Goal: Find specific page/section: Find specific page/section

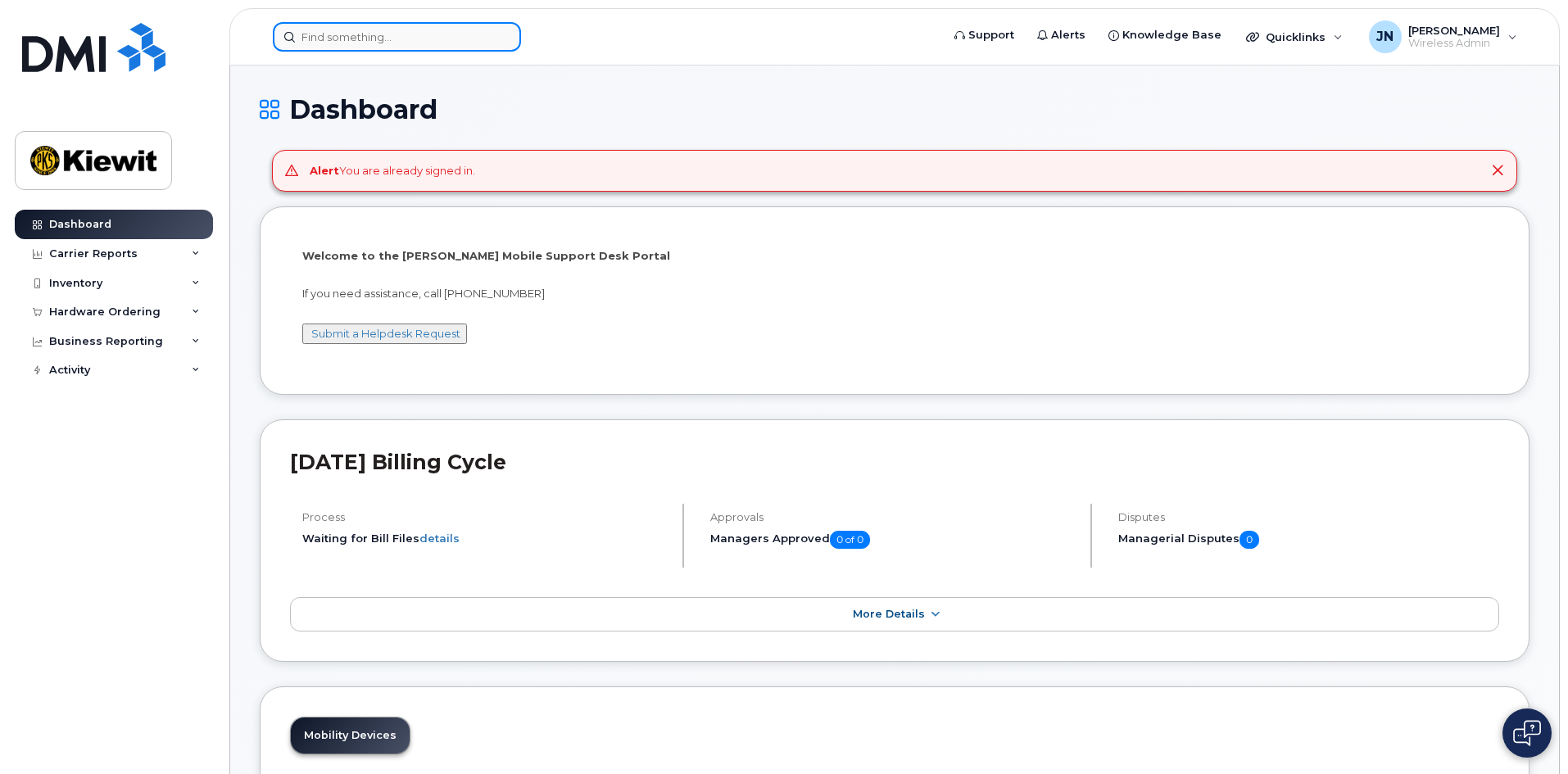
click at [448, 45] on input at bounding box center [396, 37] width 248 height 29
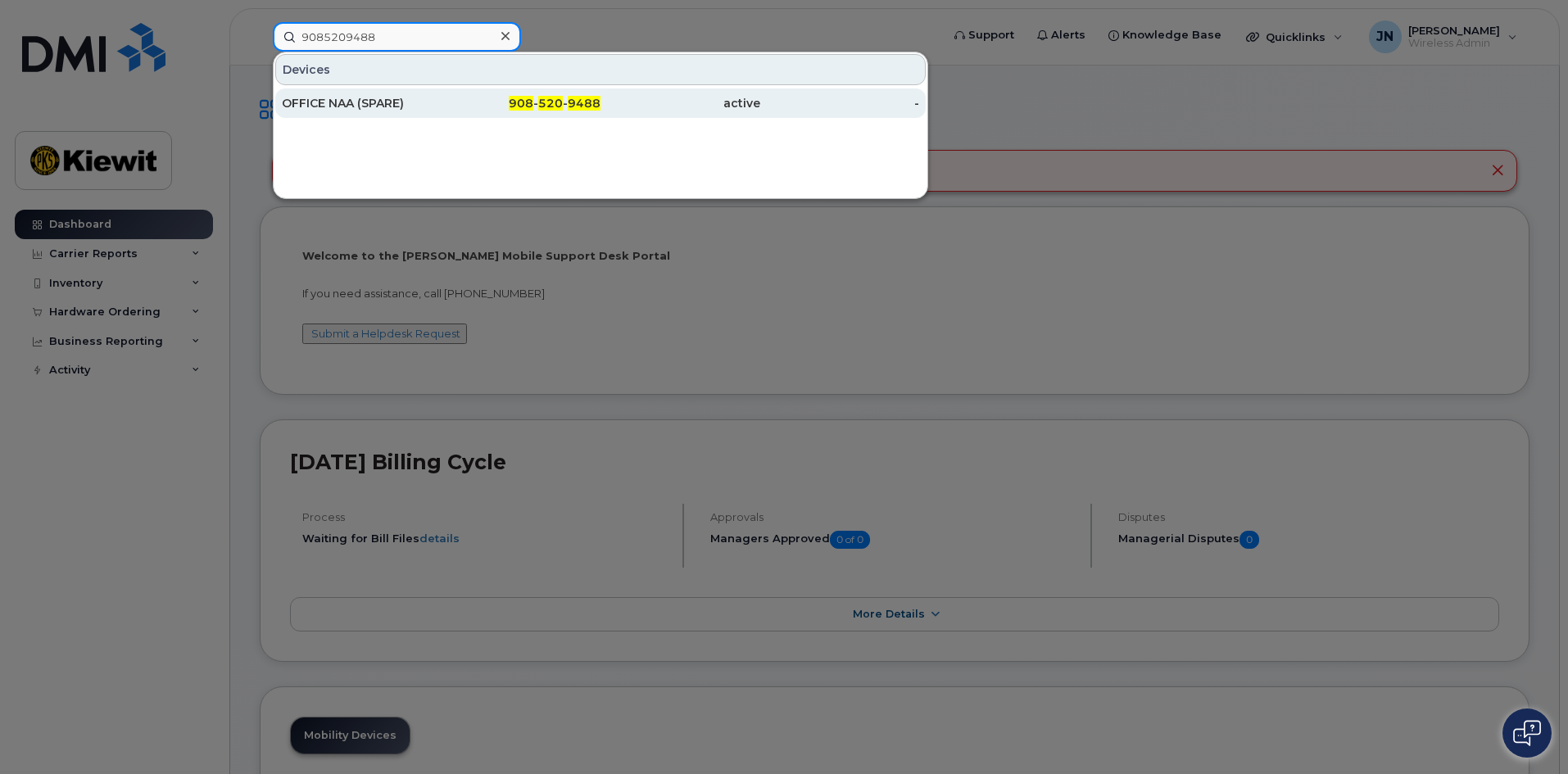
type input "9085209488"
click at [466, 101] on div "908 - 520 - 9488" at bounding box center [521, 103] width 160 height 16
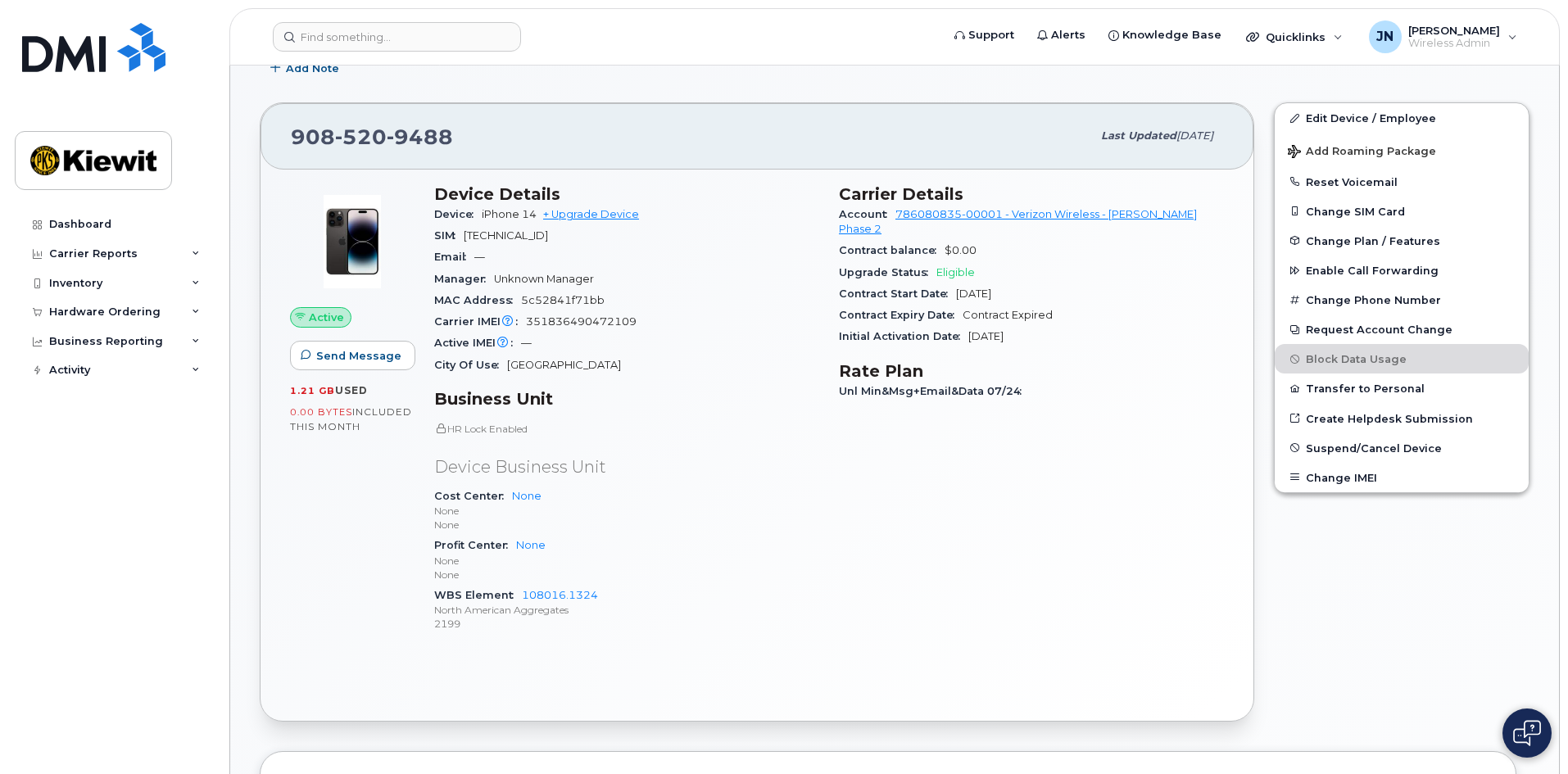
scroll to position [258, 0]
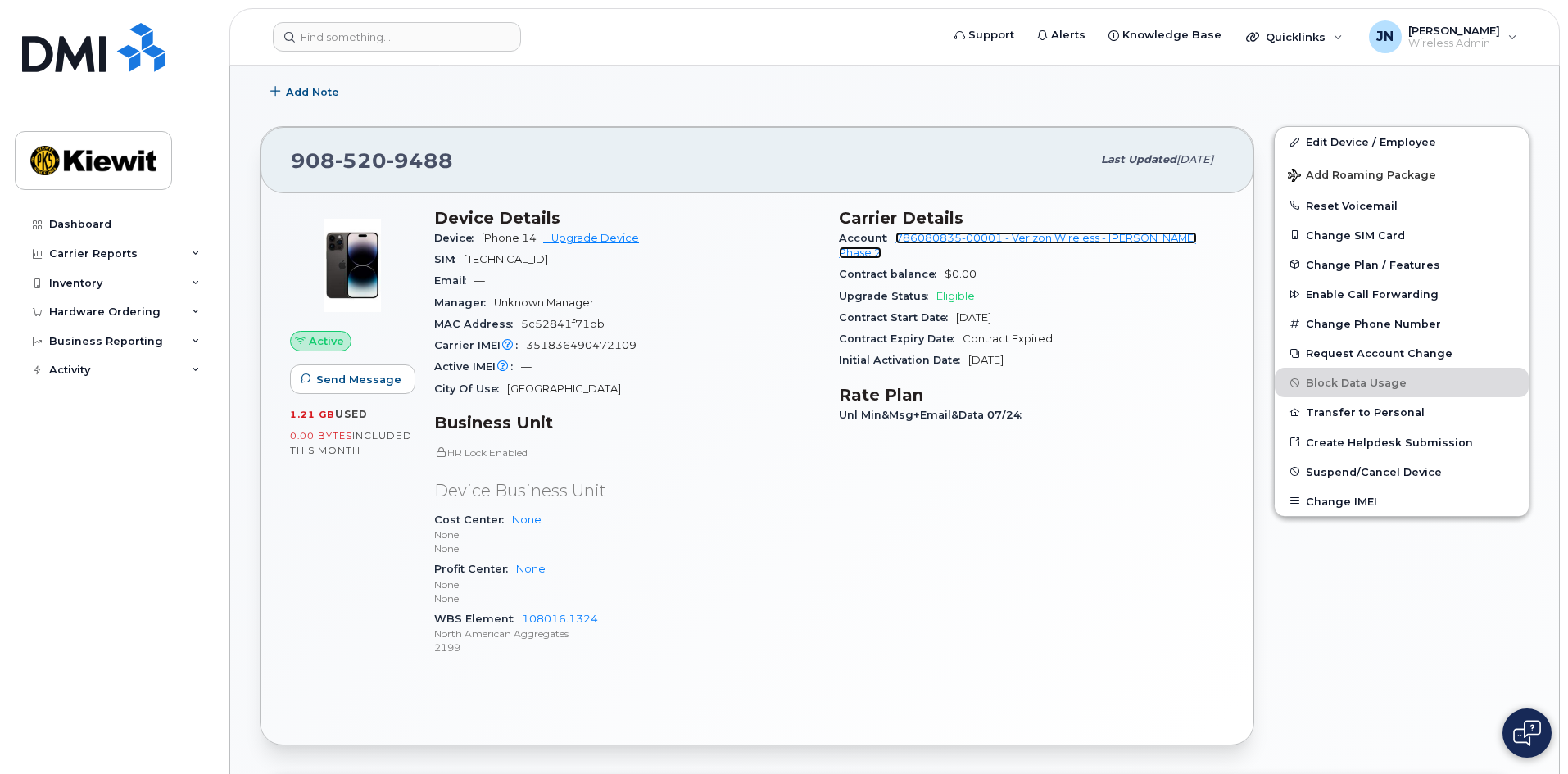
click at [1058, 235] on link "786080835-00001 - Verizon Wireless - Kiewit Phase 2" at bounding box center [1017, 246] width 358 height 27
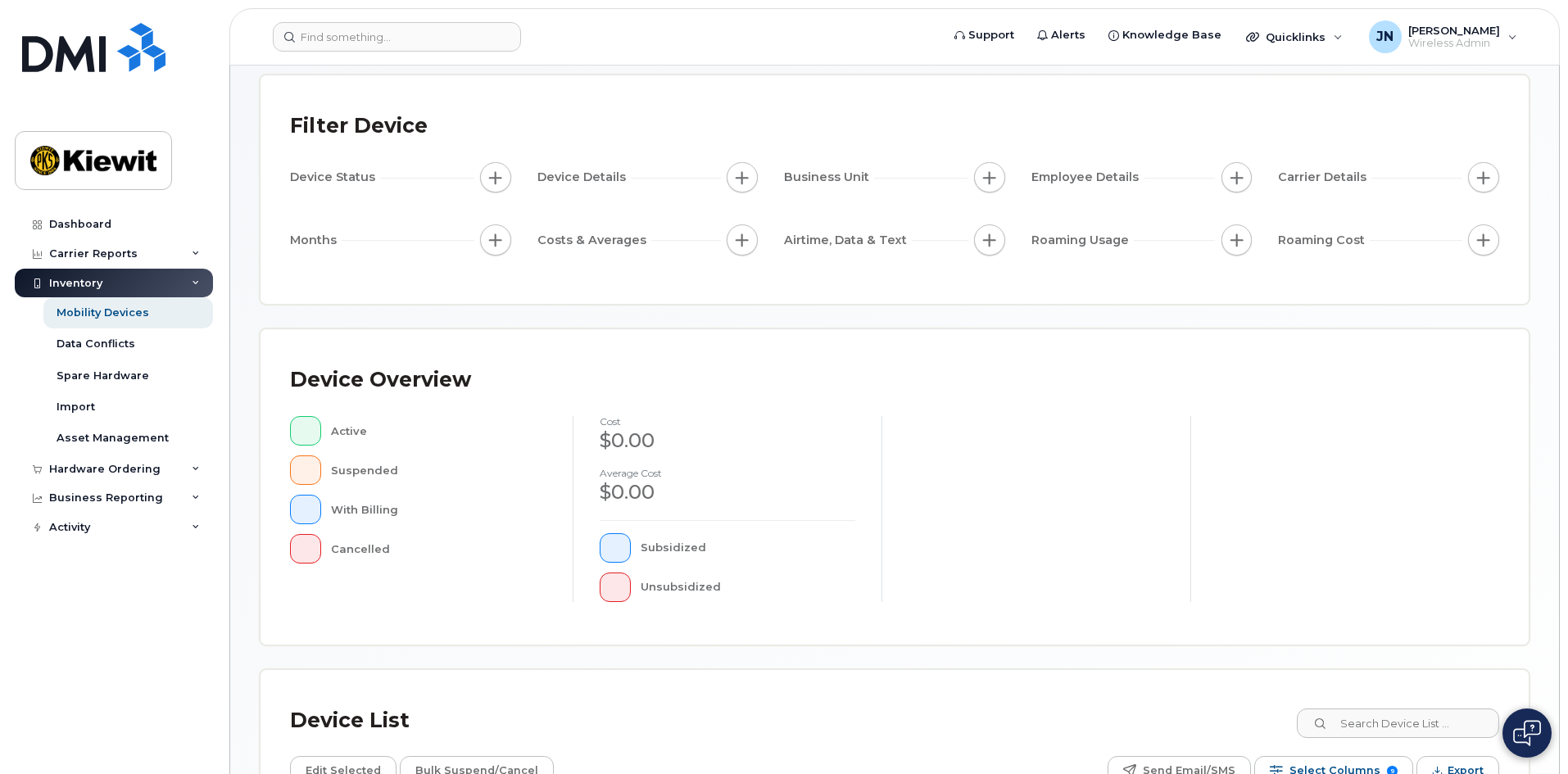
scroll to position [328, 0]
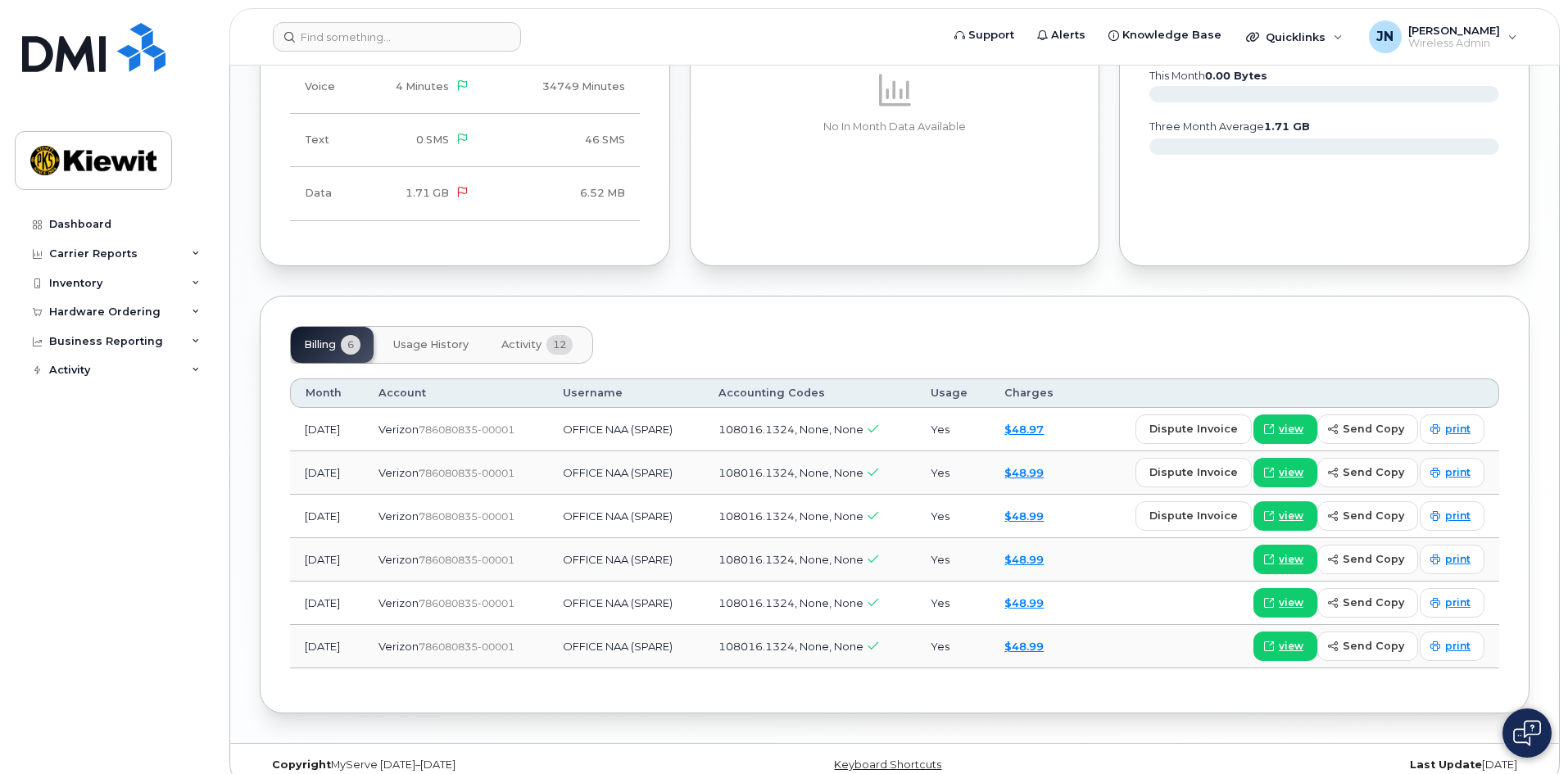
scroll to position [1404, 0]
